Goal: Find specific page/section: Find specific page/section

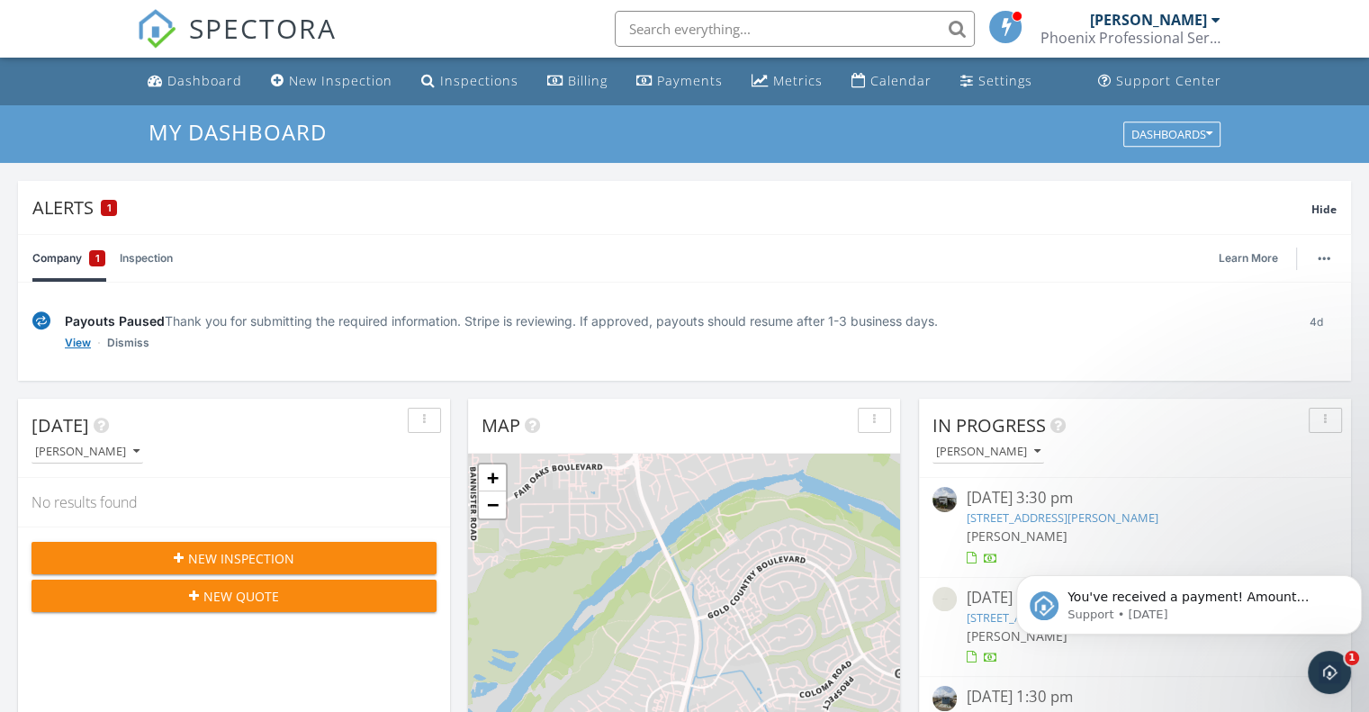
click at [76, 345] on link "View" at bounding box center [78, 343] width 26 height 18
click at [77, 345] on link "View" at bounding box center [78, 343] width 26 height 18
click at [160, 255] on link "Inspection" at bounding box center [146, 258] width 53 height 47
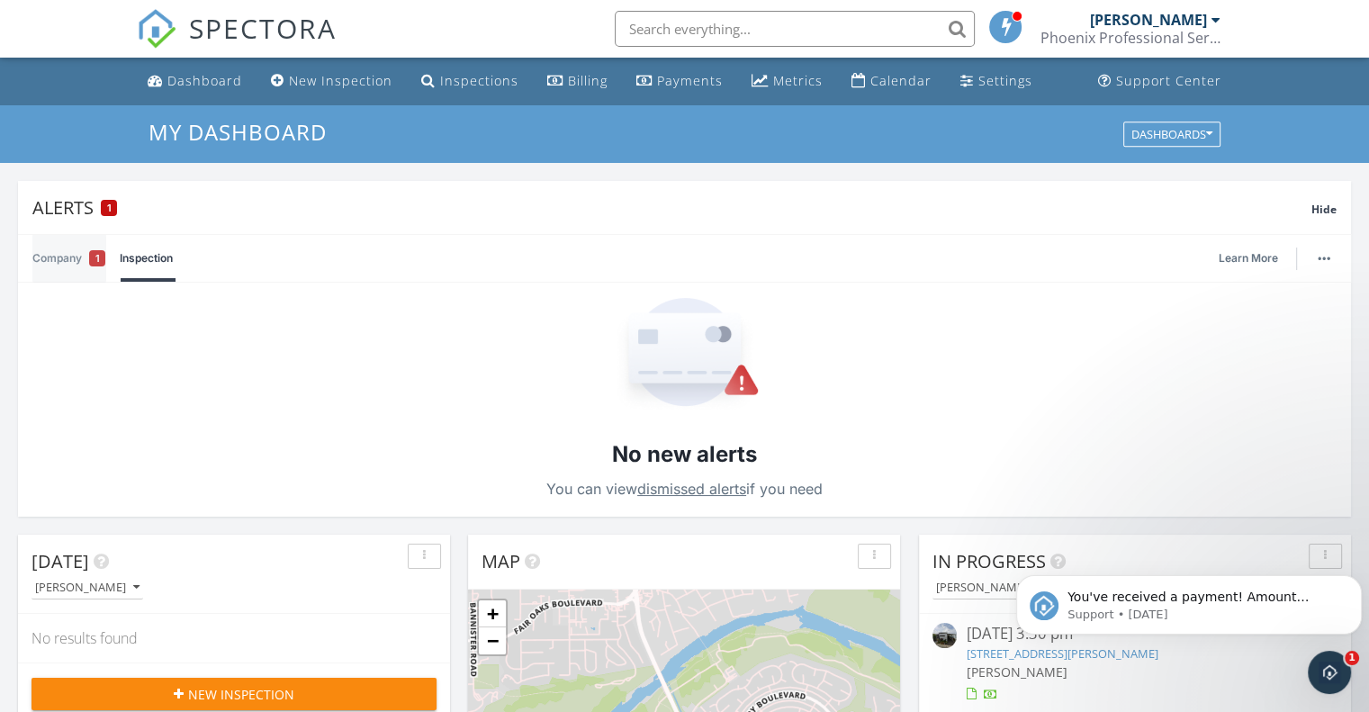
click at [58, 255] on link "Company 1" at bounding box center [68, 258] width 73 height 47
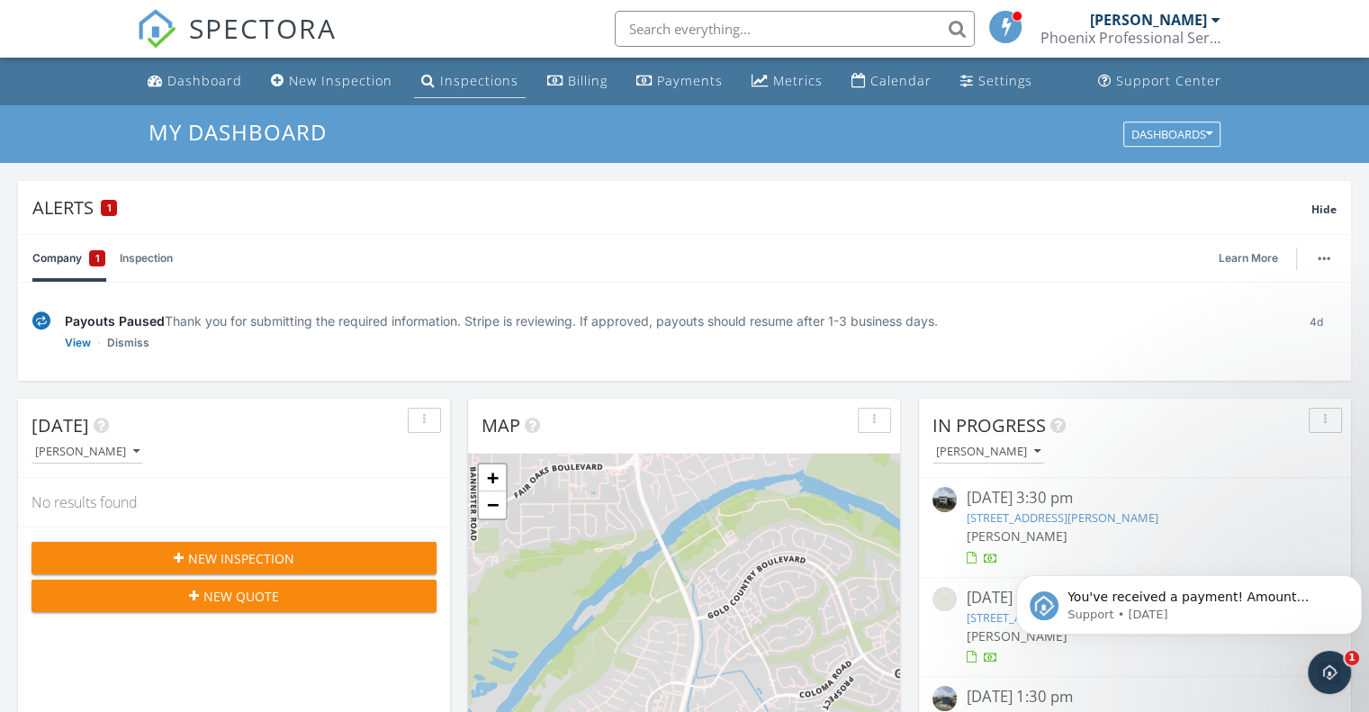
click at [456, 70] on link "Inspections" at bounding box center [470, 81] width 112 height 33
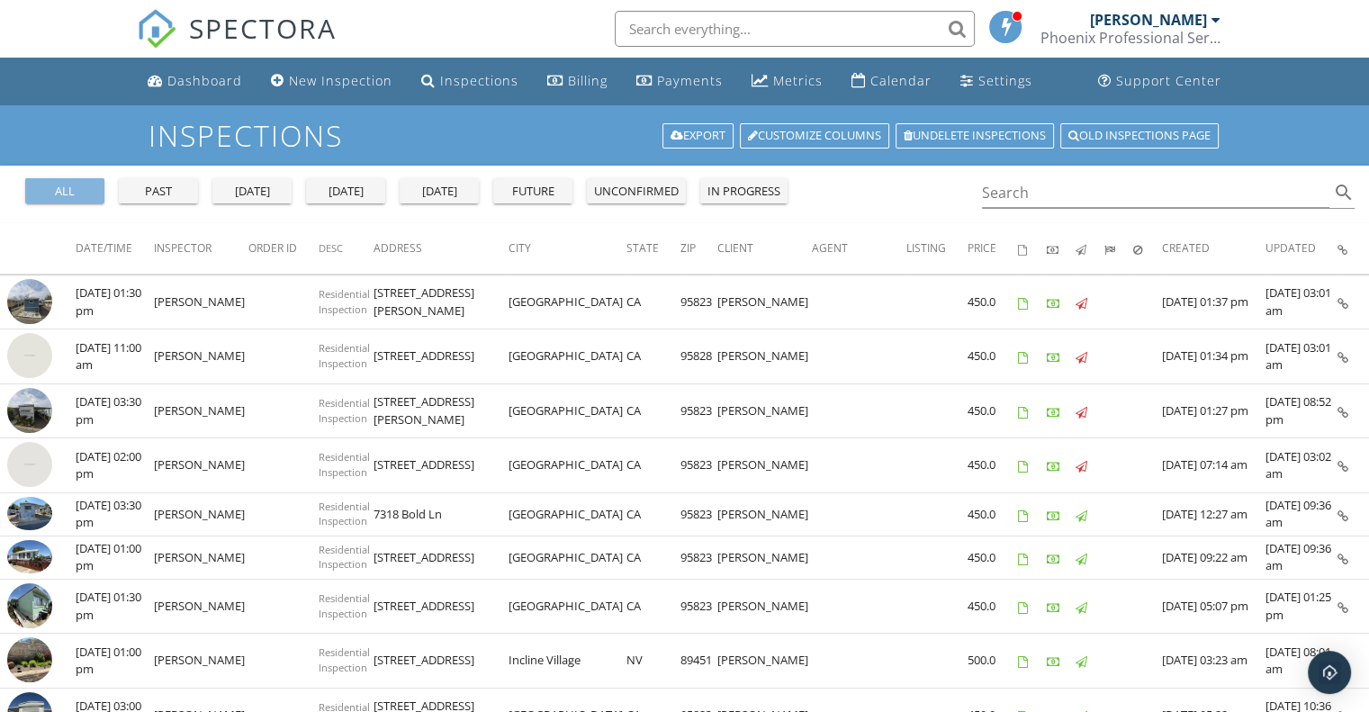
click at [50, 197] on div "all" at bounding box center [64, 192] width 65 height 18
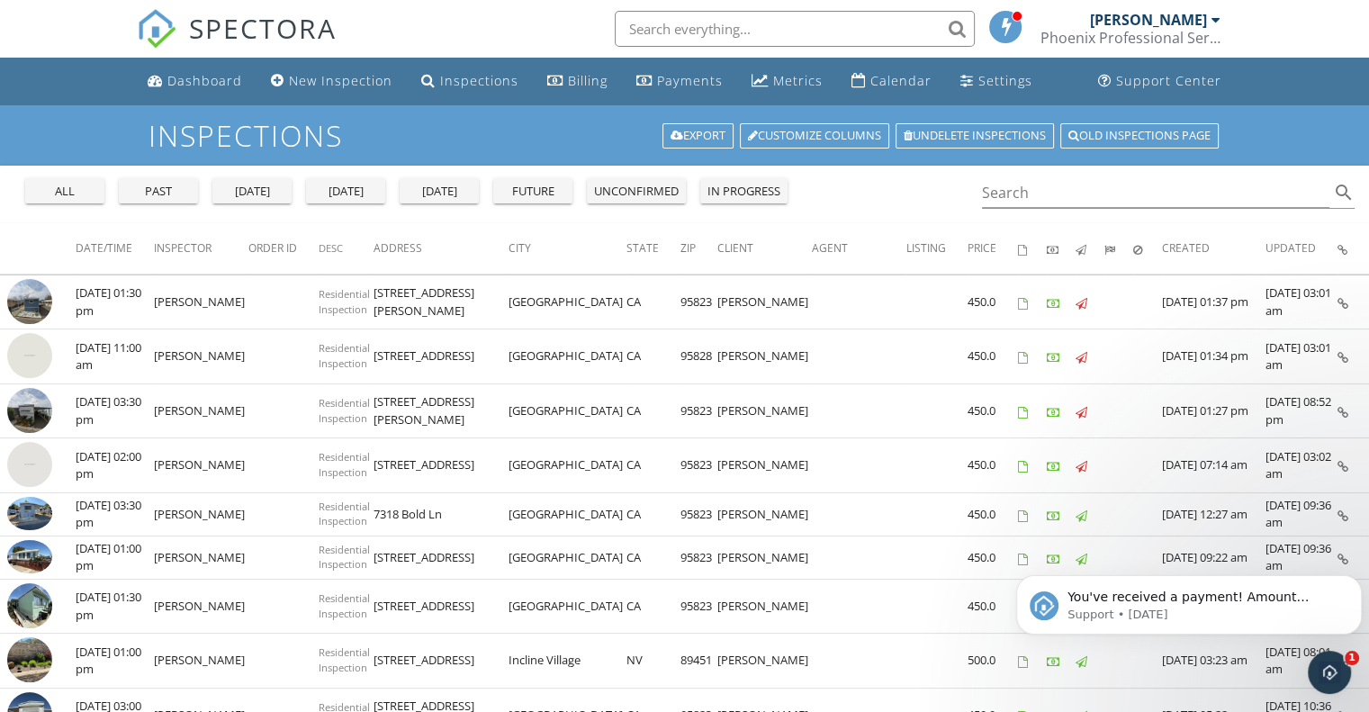
click at [1282, 31] on nav "SPECTORA Kristine Strong Phoenix Professional Services Role: Inspector Dashboar…" at bounding box center [684, 29] width 1369 height 58
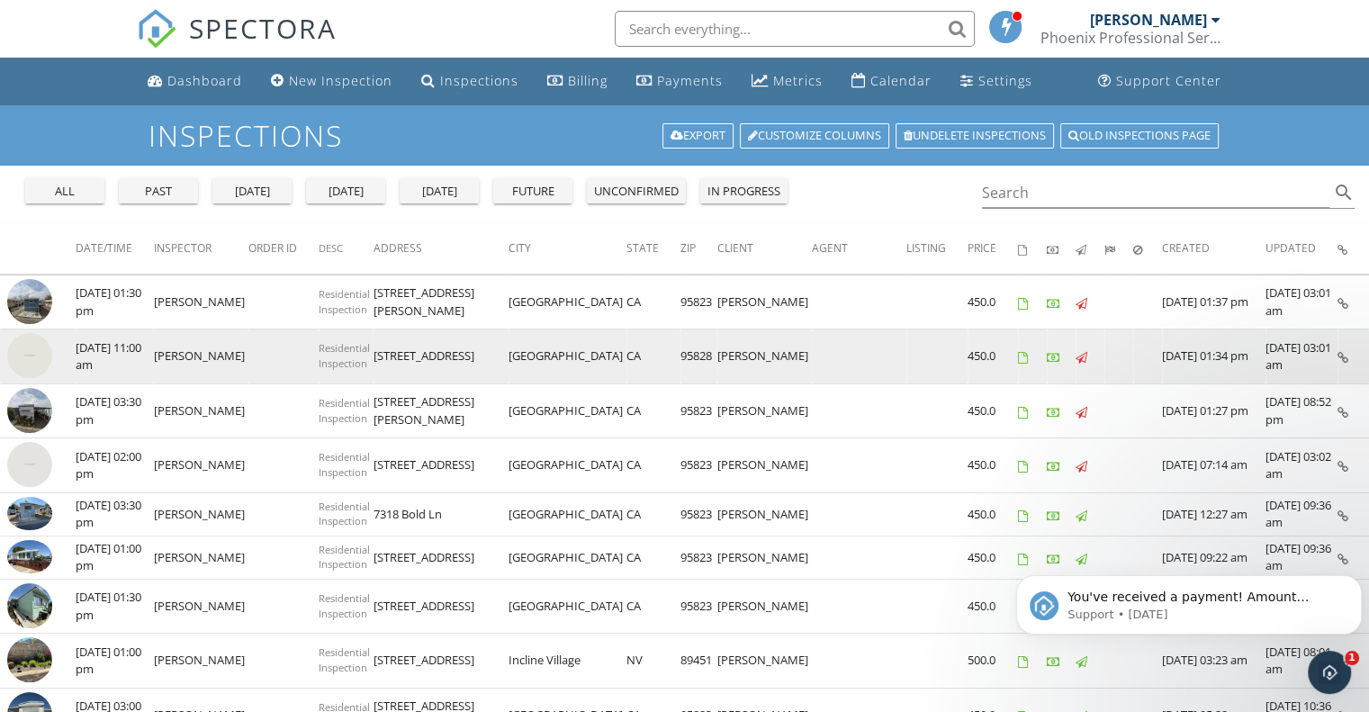
click at [30, 355] on img at bounding box center [29, 355] width 45 height 45
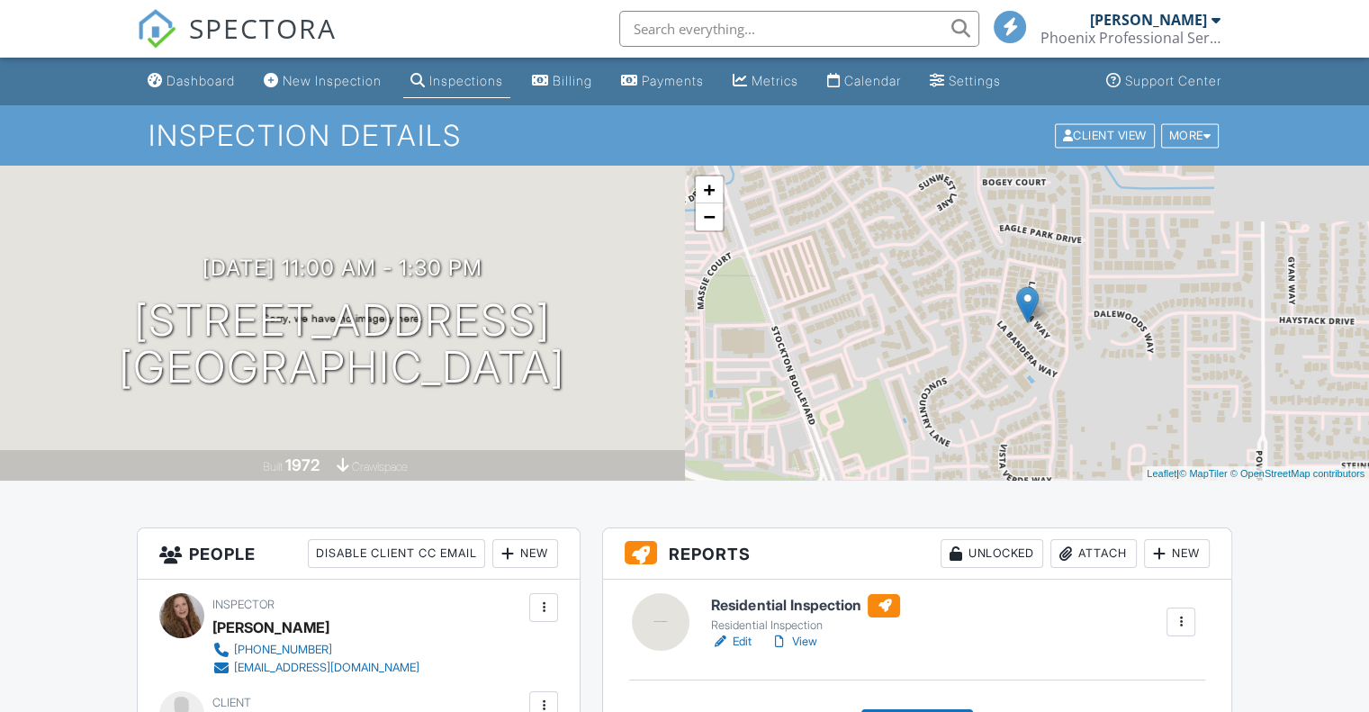
scroll to position [180, 0]
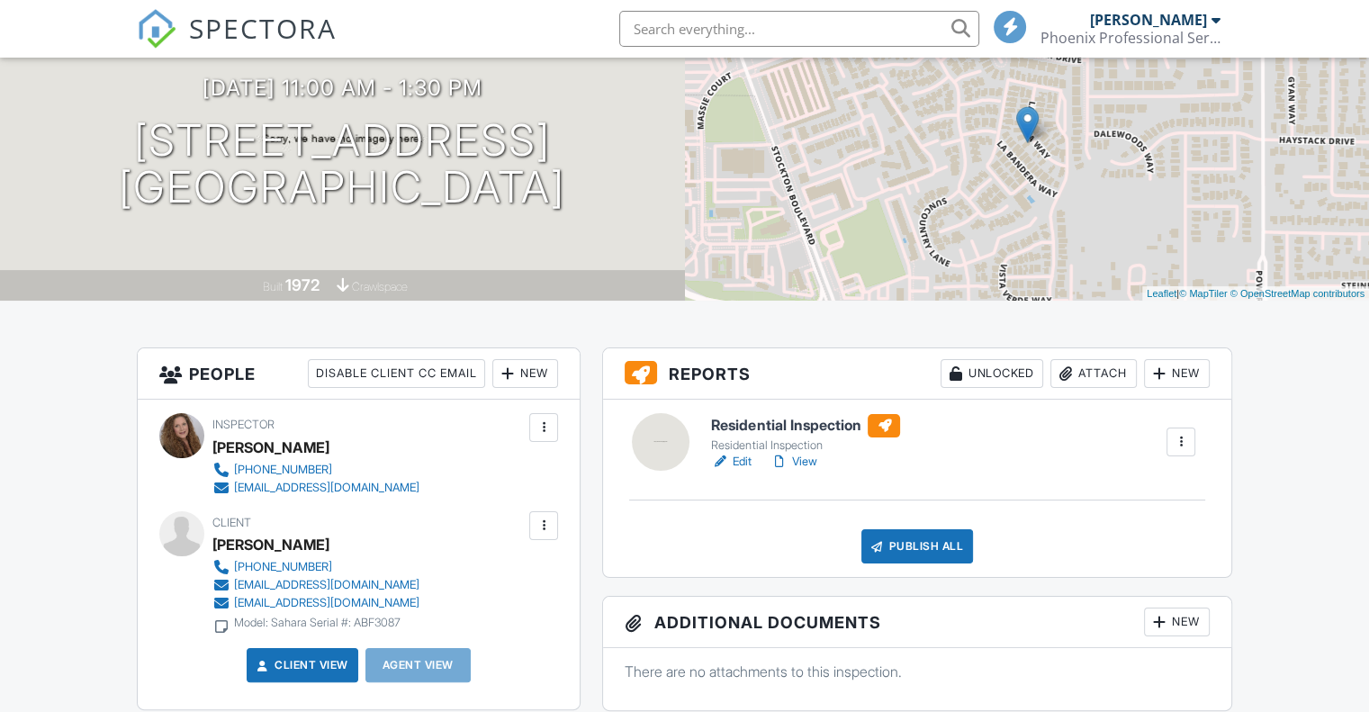
click at [742, 464] on link "Edit" at bounding box center [731, 462] width 40 height 18
